Goal: Check status: Check status

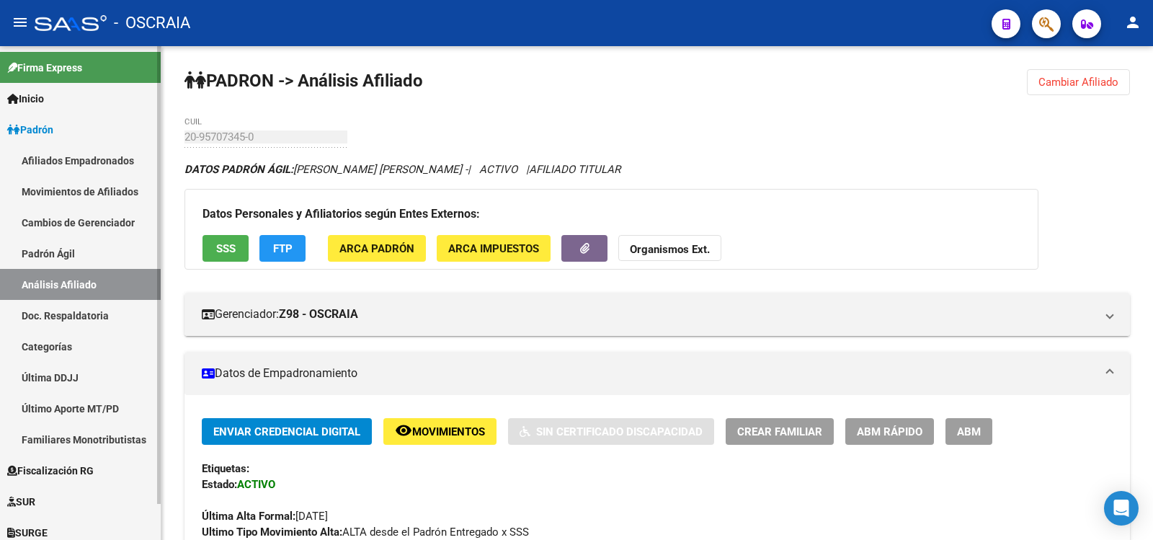
click at [147, 252] on link "Padrón Ágil" at bounding box center [80, 253] width 161 height 31
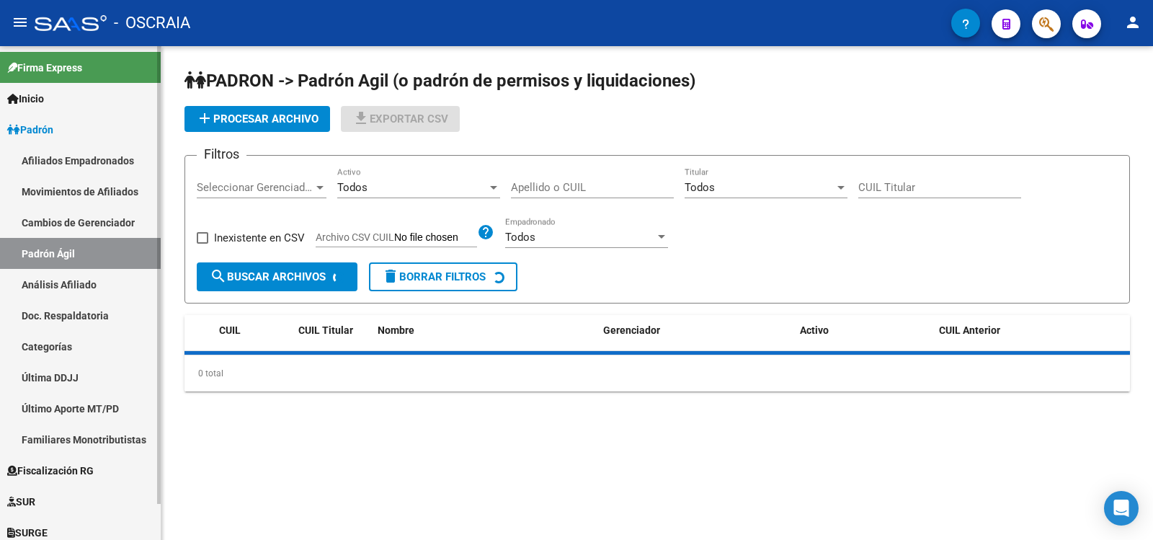
click at [159, 277] on div at bounding box center [159, 275] width 4 height 458
click at [151, 277] on link "Análisis Afiliado" at bounding box center [80, 284] width 161 height 31
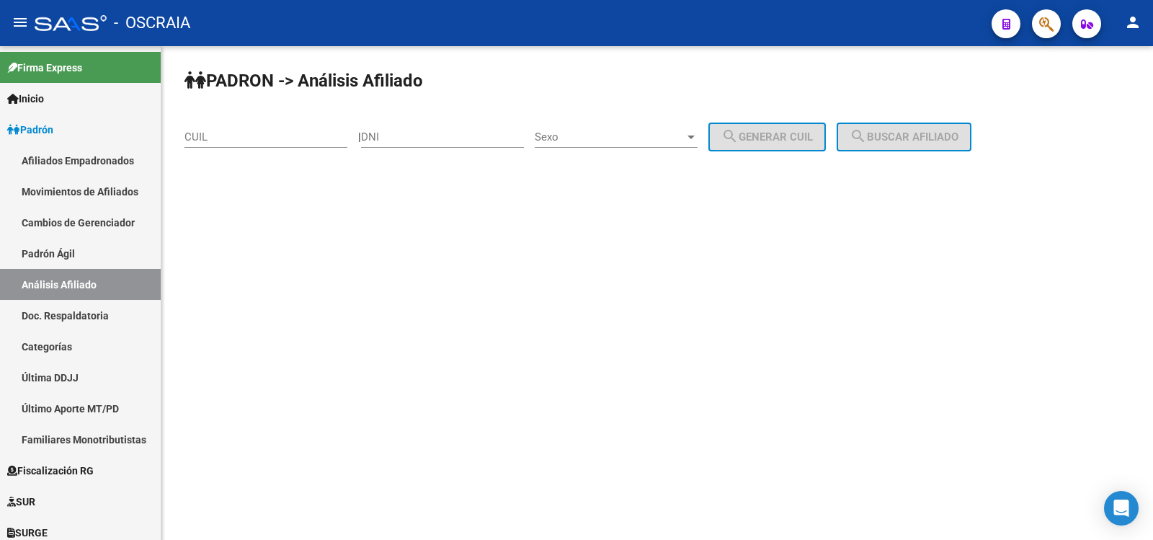
click at [276, 141] on input "CUIL" at bounding box center [265, 136] width 163 height 13
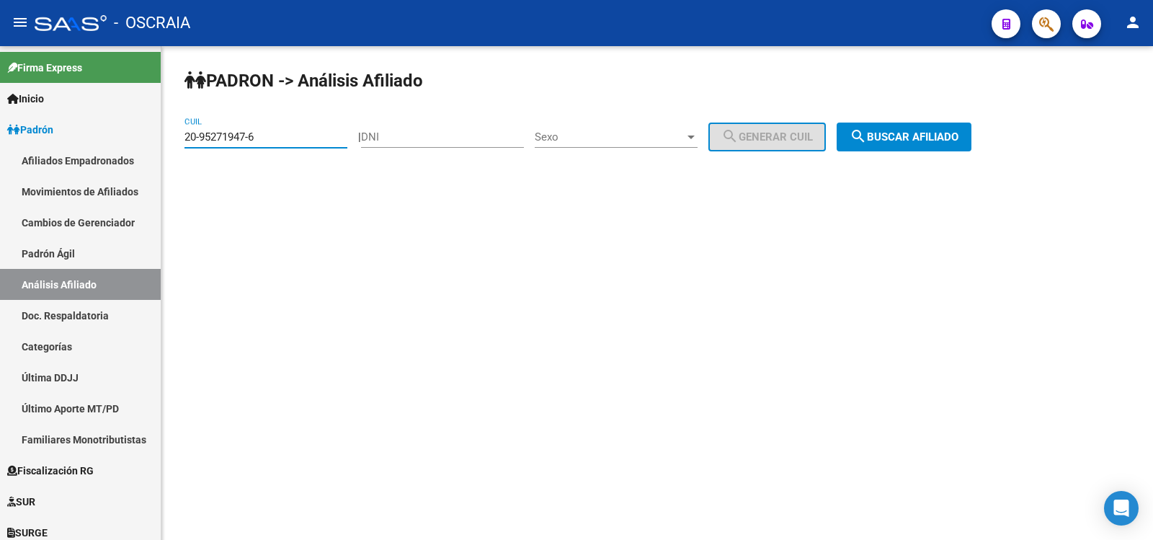
type input "20-95271947-6"
click at [867, 130] on mat-icon "search" at bounding box center [857, 136] width 17 height 17
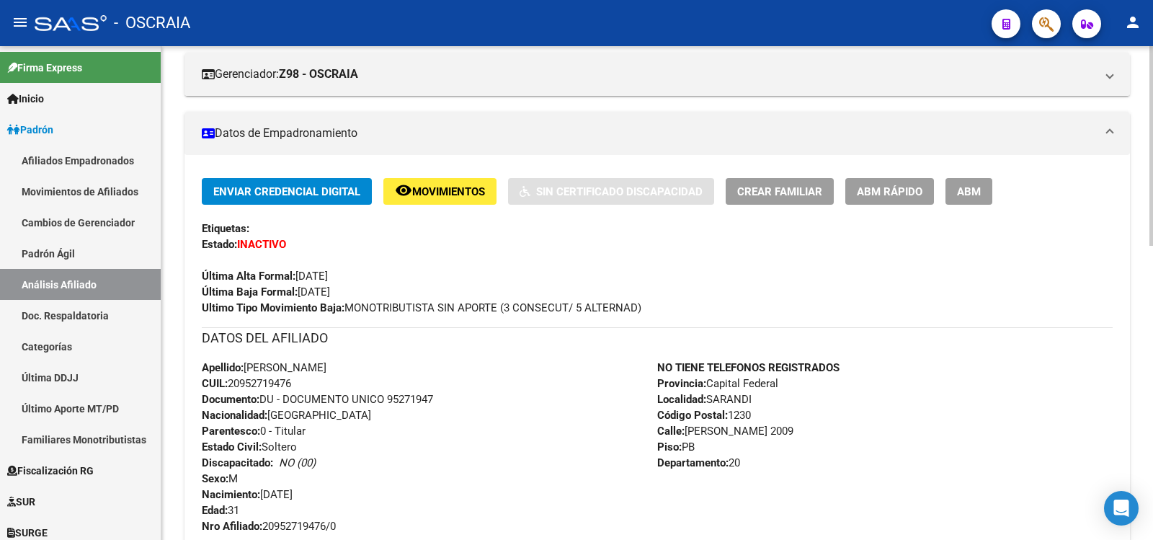
scroll to position [726, 0]
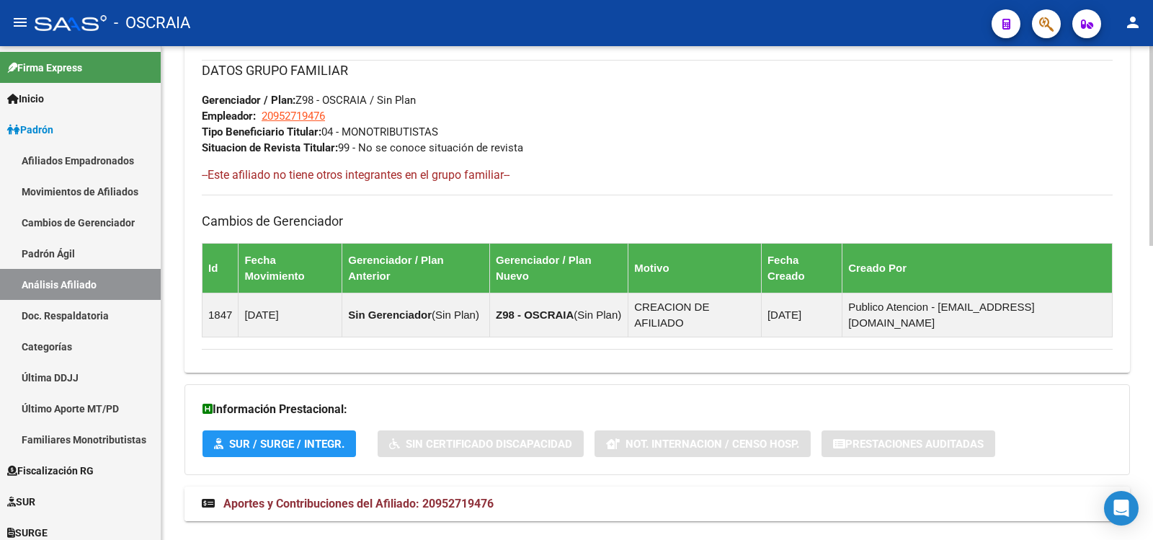
click at [476, 496] on span "Aportes y Contribuciones del Afiliado: 20952719476" at bounding box center [358, 503] width 270 height 14
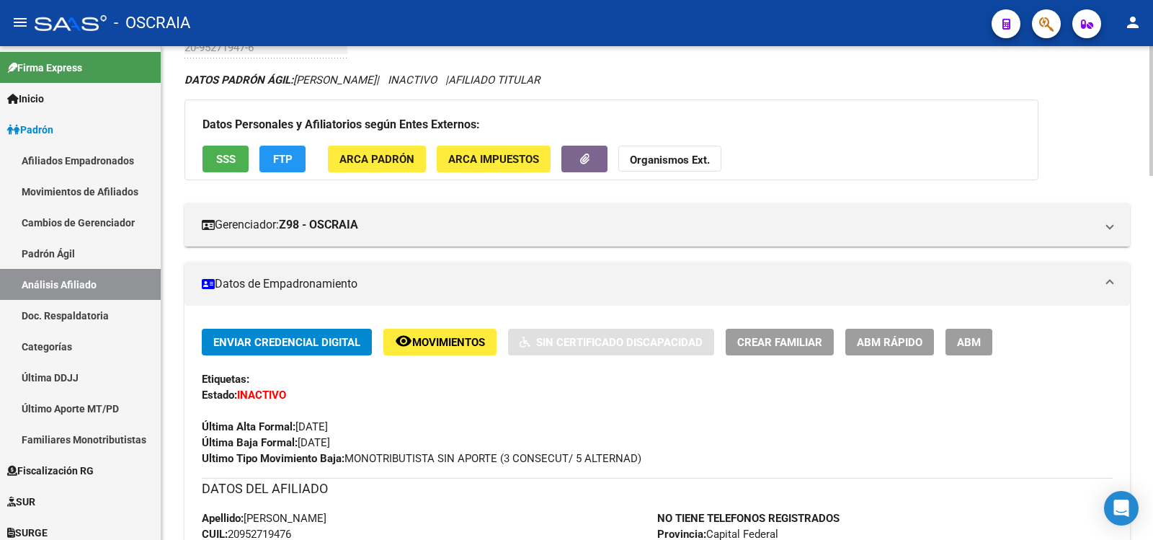
scroll to position [0, 0]
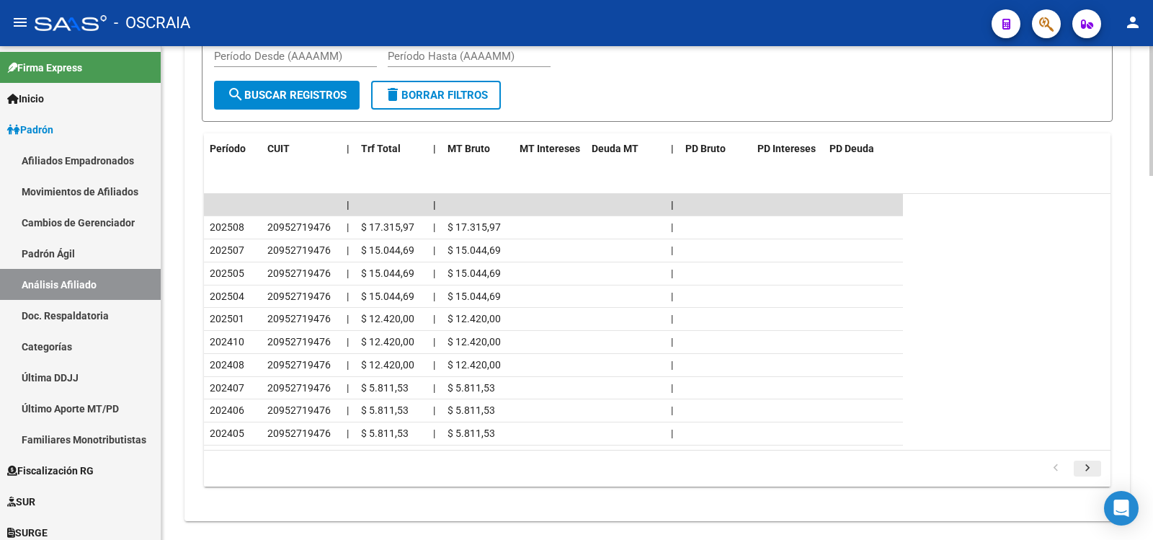
click at [1091, 461] on icon "go to next page" at bounding box center [1087, 469] width 19 height 17
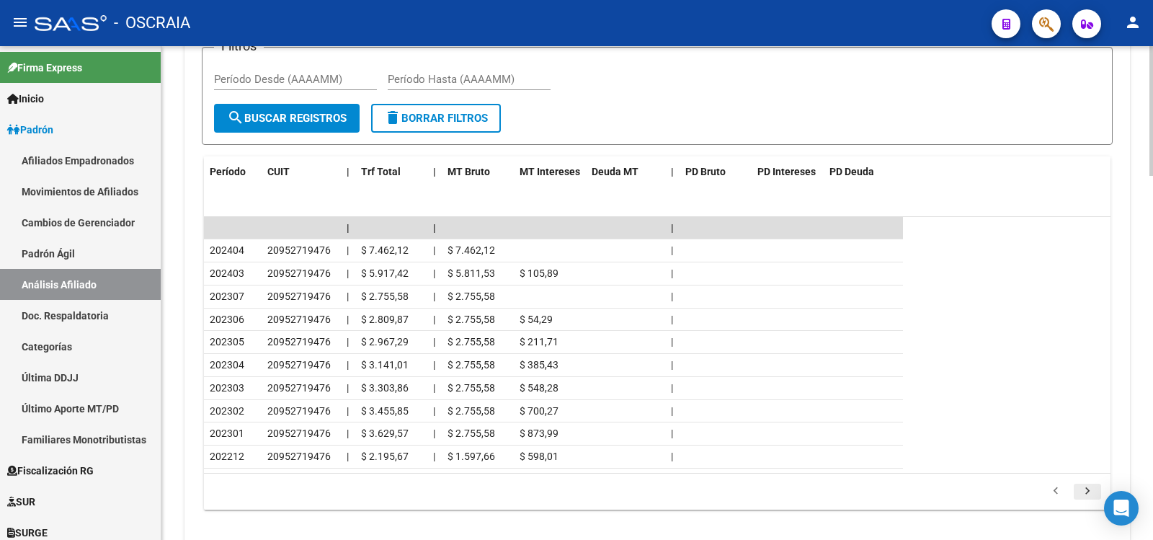
scroll to position [1382, 0]
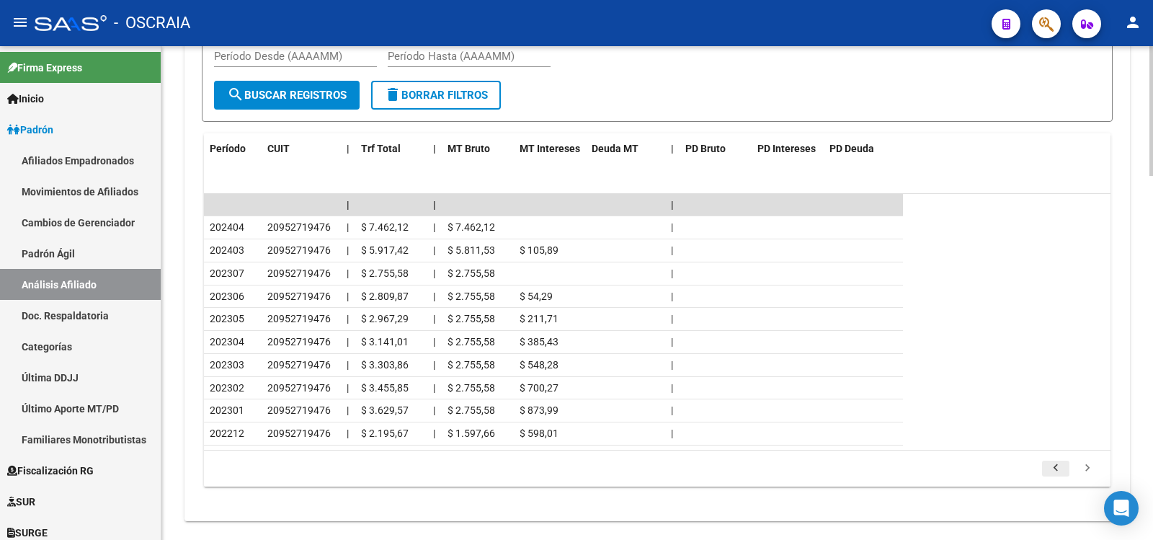
click at [1059, 461] on icon "go to previous page" at bounding box center [1055, 469] width 19 height 17
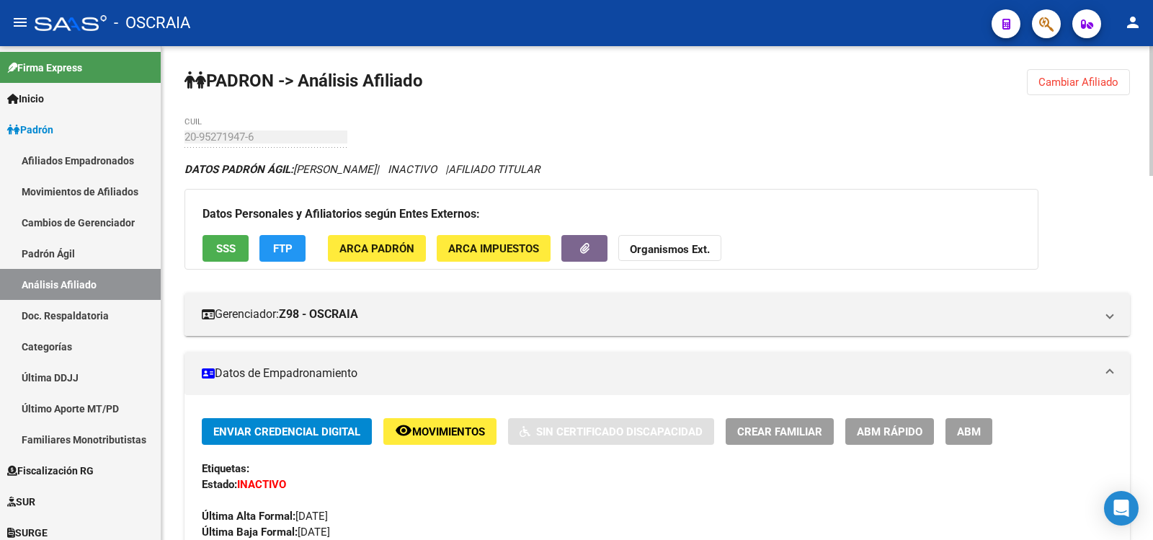
scroll to position [240, 0]
